Goal: Complete application form

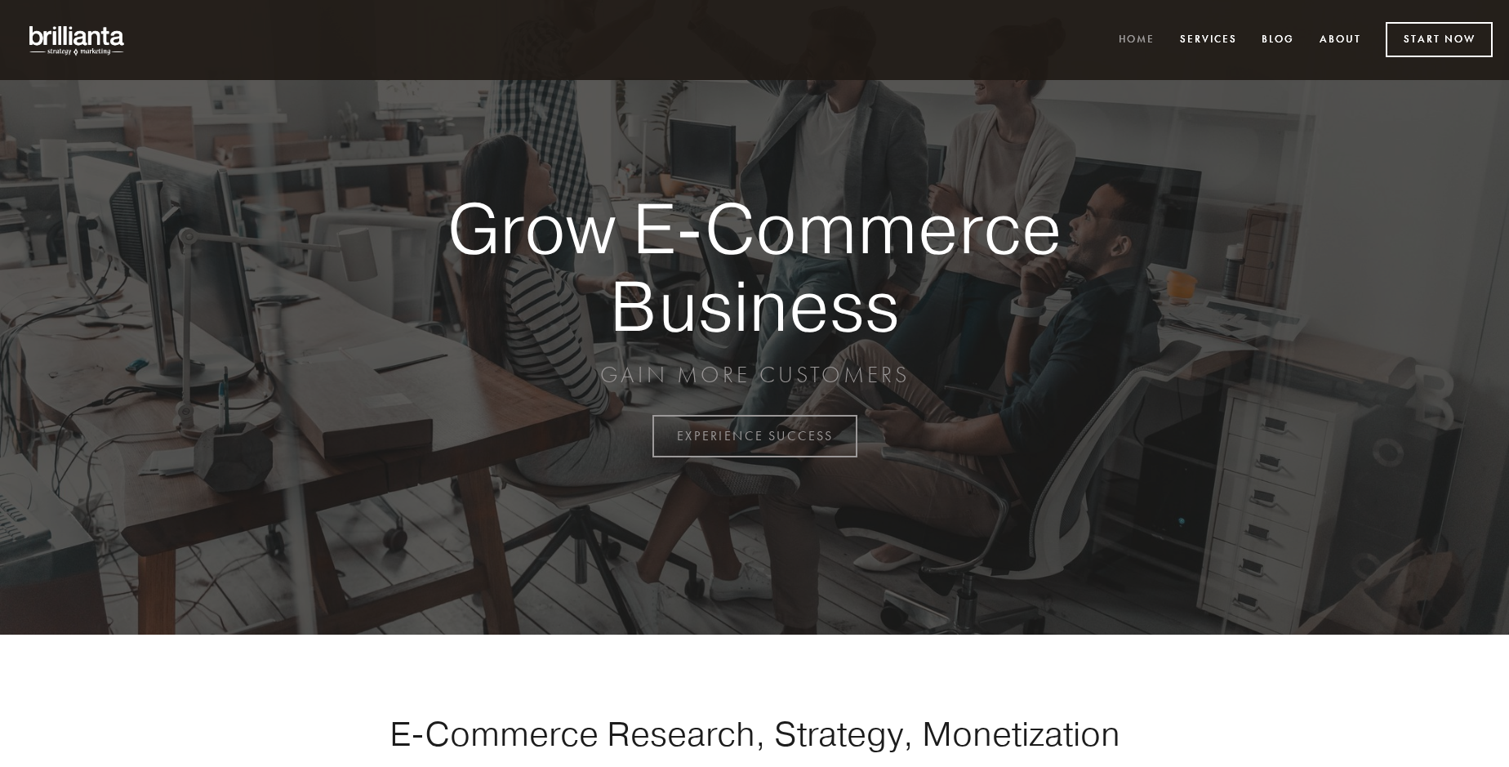
scroll to position [4280, 0]
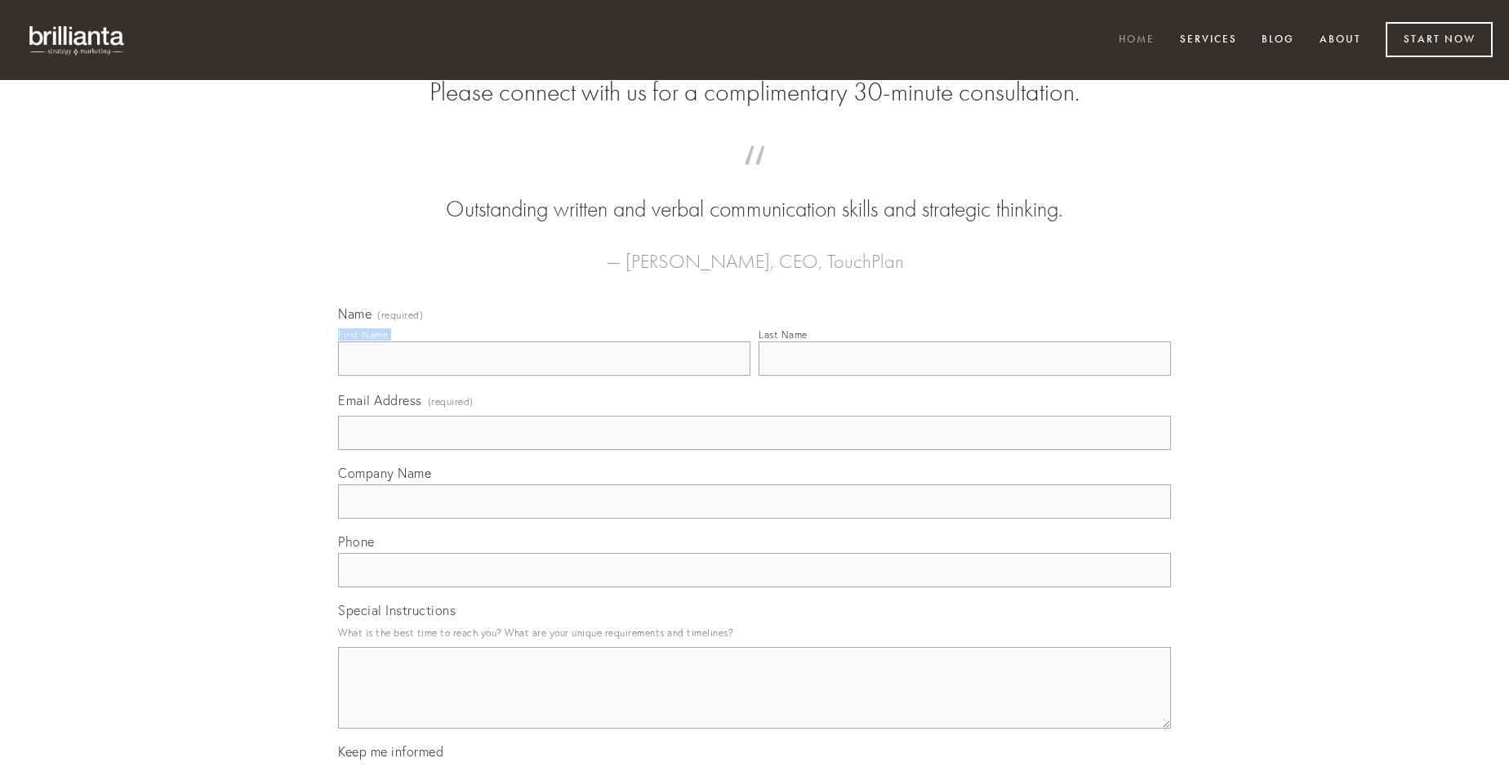
type input "[PERSON_NAME]"
click at [964, 376] on input "Last Name" at bounding box center [964, 358] width 412 height 34
type input "[PERSON_NAME]"
click at [754, 450] on input "Email Address (required)" at bounding box center [754, 433] width 833 height 34
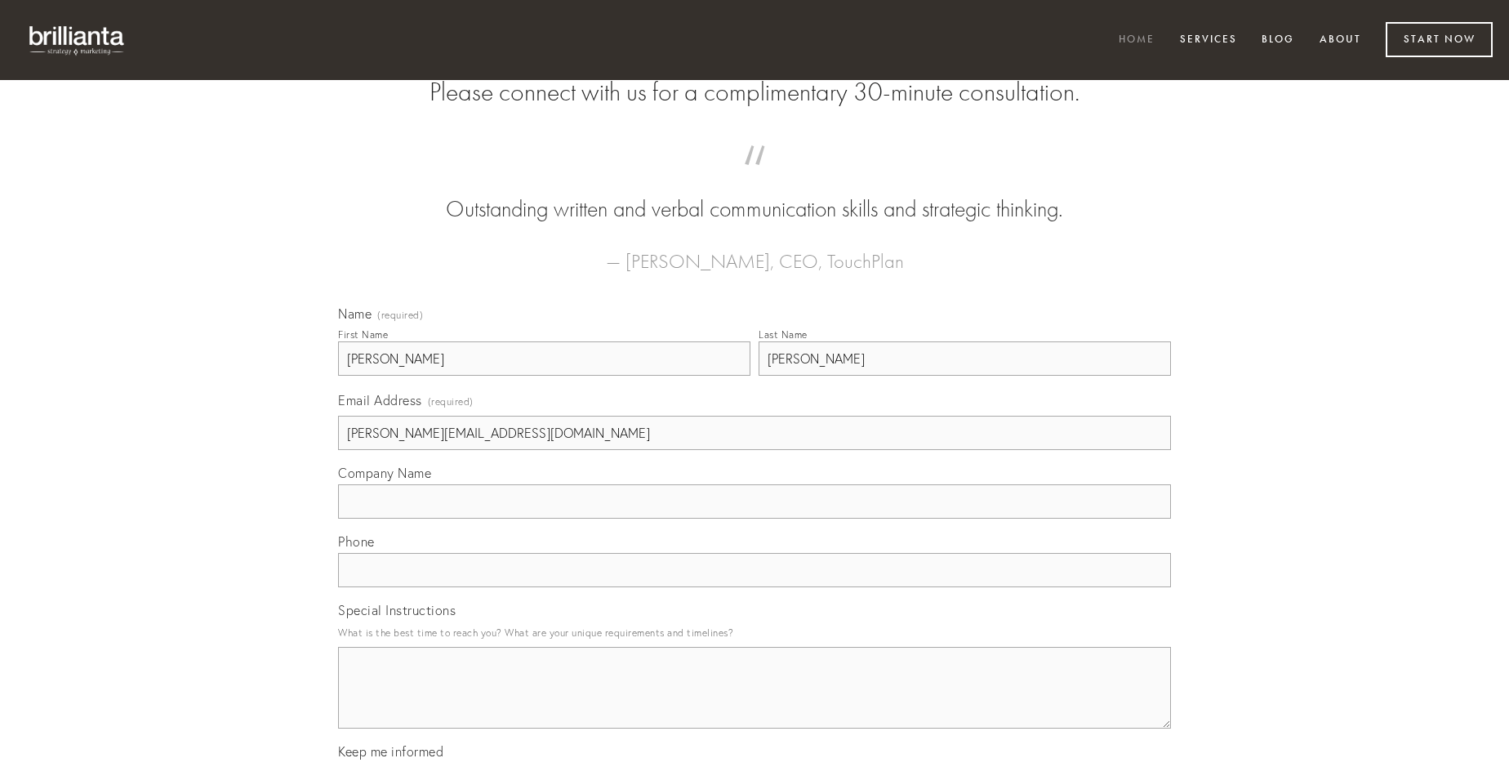
type input "[PERSON_NAME][EMAIL_ADDRESS][DOMAIN_NAME]"
click at [754, 518] on input "Company Name" at bounding box center [754, 501] width 833 height 34
type input "nesciunt"
click at [754, 587] on input "text" at bounding box center [754, 570] width 833 height 34
click at [754, 702] on textarea "Special Instructions" at bounding box center [754, 688] width 833 height 82
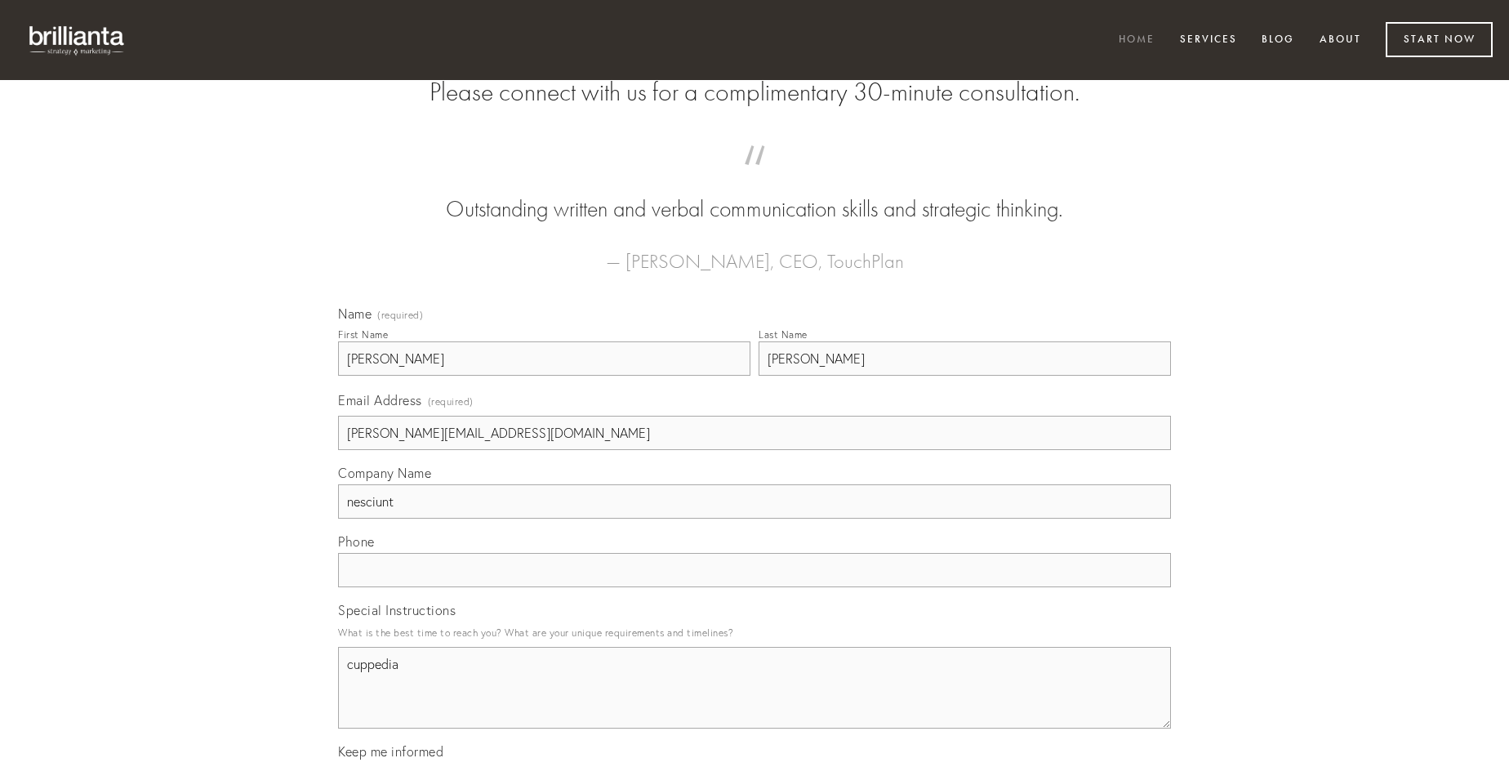
type textarea "cuppedia"
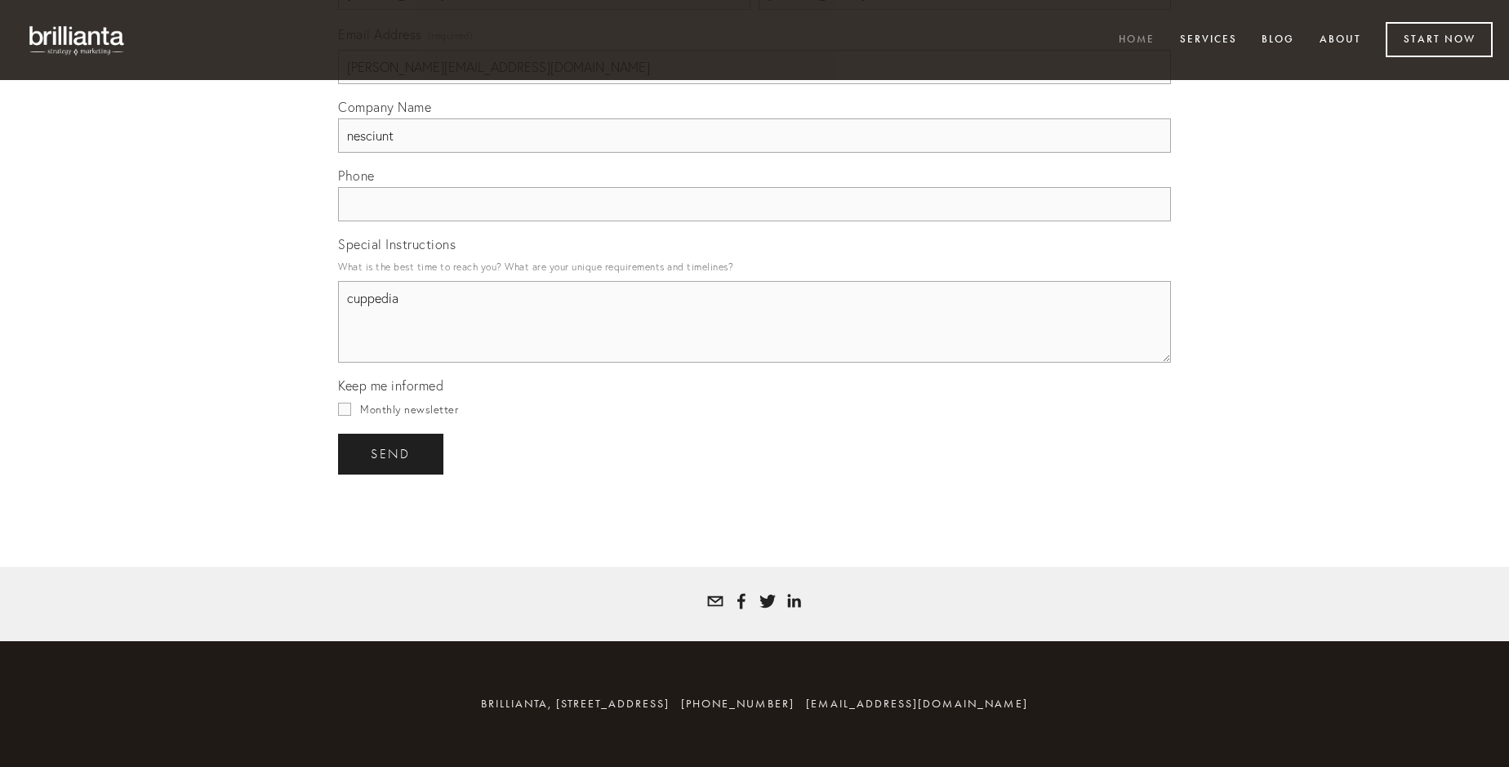
click at [392, 453] on span "send" at bounding box center [391, 454] width 40 height 15
